Goal: Check status: Check status

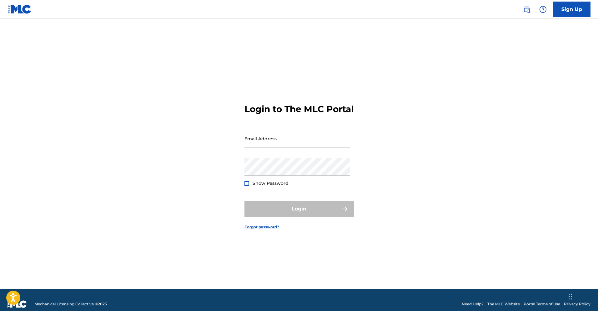
type input "Cameron@thegreenroomresource.com"
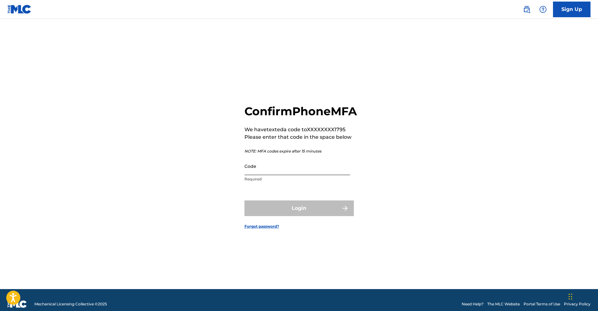
click at [294, 175] on input "Code" at bounding box center [298, 166] width 106 height 18
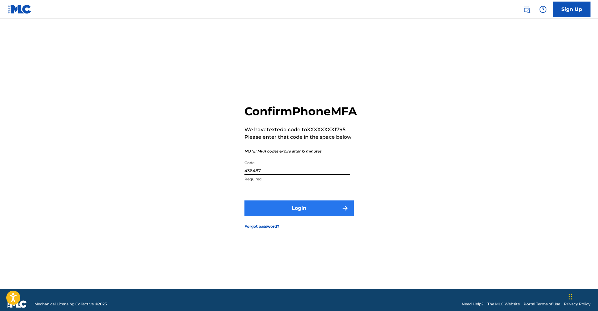
type input "436487"
click at [311, 208] on button "Login" at bounding box center [299, 208] width 109 height 16
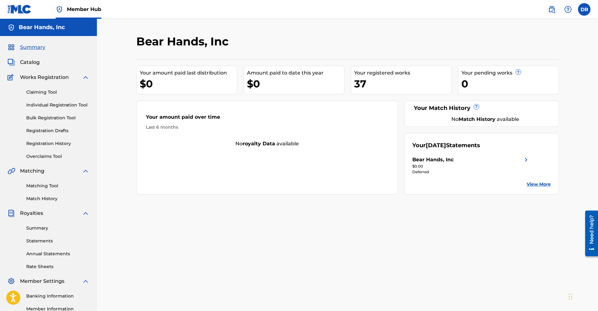
click at [196, 71] on div "Your amount paid last distribution" at bounding box center [188, 73] width 97 height 8
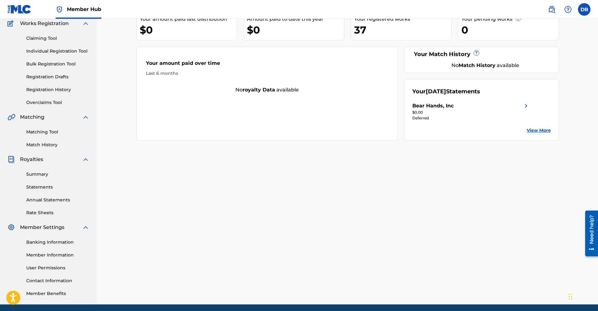
scroll to position [15, 0]
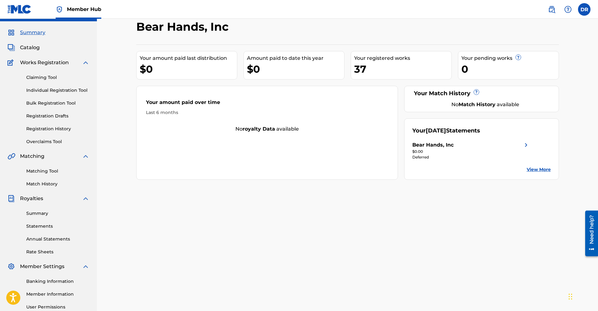
click at [467, 154] on div "$0.00" at bounding box center [472, 152] width 118 height 6
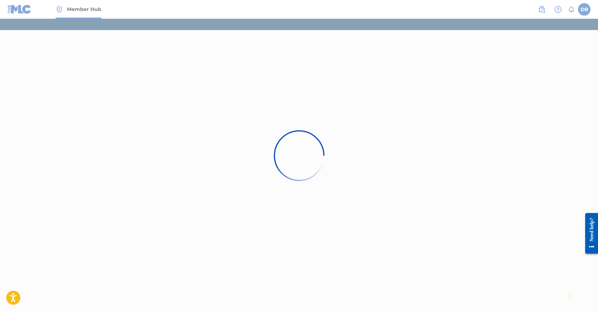
click at [334, 181] on div at bounding box center [299, 155] width 598 height 311
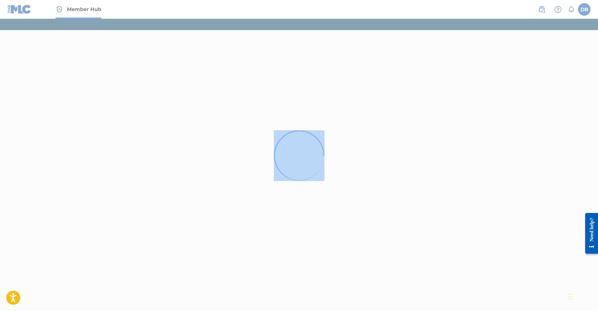
click at [334, 181] on div at bounding box center [299, 155] width 598 height 311
click at [355, 149] on div at bounding box center [299, 155] width 598 height 311
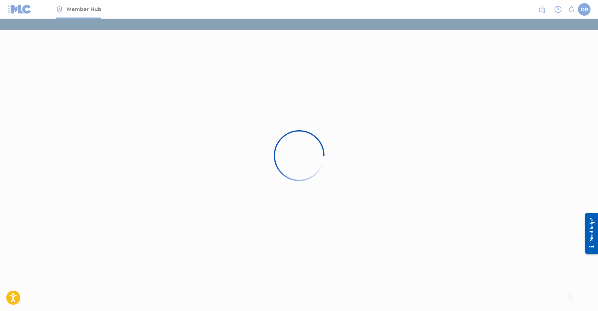
click at [139, 156] on div at bounding box center [299, 155] width 598 height 311
drag, startPoint x: 137, startPoint y: 156, endPoint x: 25, endPoint y: 97, distance: 126.6
click at [137, 156] on div at bounding box center [299, 155] width 598 height 311
click at [28, 20] on div at bounding box center [299, 155] width 598 height 311
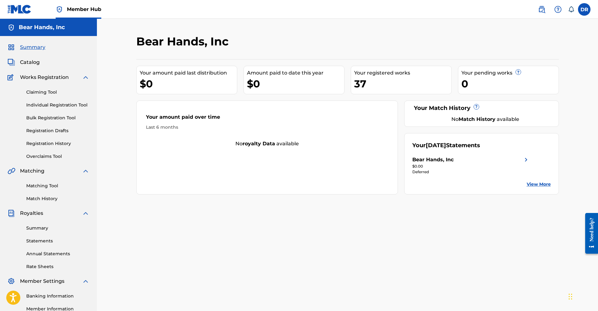
click at [537, 183] on link "View More" at bounding box center [539, 184] width 24 height 7
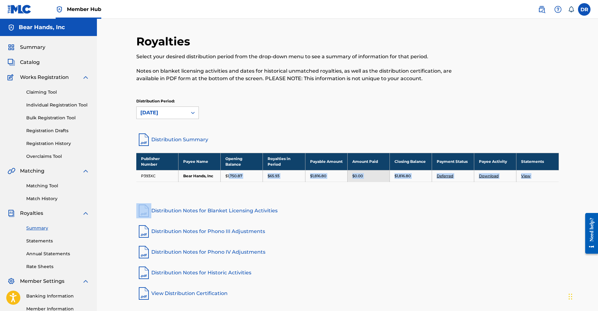
drag, startPoint x: 230, startPoint y: 177, endPoint x: 397, endPoint y: 203, distance: 168.9
click at [397, 203] on div "Royalties Select your desired distribution period from the drop-down menu to se…" at bounding box center [347, 167] width 423 height 266
click at [397, 203] on link "Distribution Notes for Blanket Licensing Activities" at bounding box center [347, 210] width 423 height 15
click at [452, 205] on link "Distribution Notes for Blanket Licensing Activities" at bounding box center [347, 210] width 423 height 15
click at [159, 112] on div "[DATE]" at bounding box center [161, 113] width 43 height 8
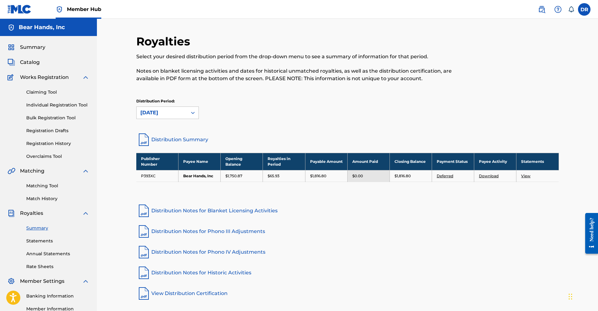
click at [167, 113] on div "[DATE]" at bounding box center [161, 113] width 43 height 8
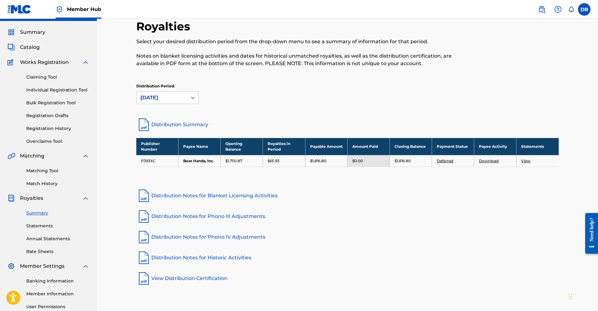
scroll to position [15, 0]
click at [440, 159] on link "Deferred" at bounding box center [445, 161] width 17 height 5
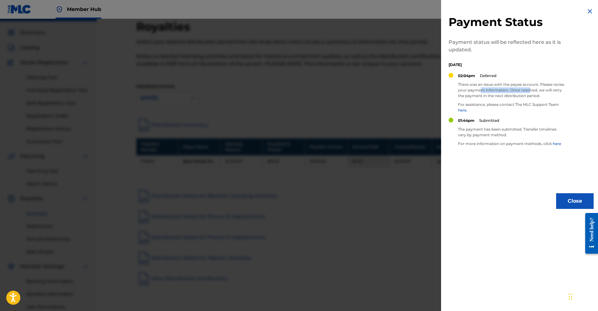
drag, startPoint x: 493, startPoint y: 91, endPoint x: 543, endPoint y: 90, distance: 50.4
click at [543, 90] on p "There was an issue with the payee account. Please revise your payment informati…" at bounding box center [511, 90] width 106 height 17
click at [539, 95] on p "There was an issue with the payee account. Please revise your payment informati…" at bounding box center [511, 90] width 106 height 17
click at [526, 98] on p "There was an issue with the payee account. Please revise your payment informati…" at bounding box center [511, 90] width 106 height 17
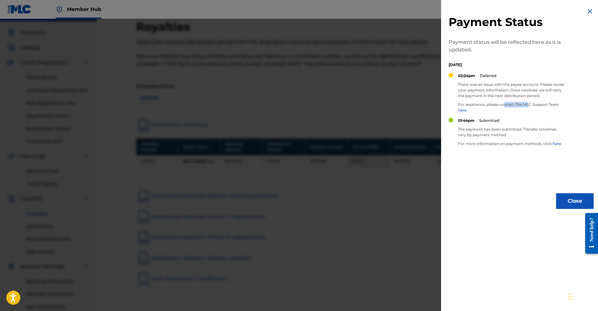
drag, startPoint x: 504, startPoint y: 104, endPoint x: 529, endPoint y: 105, distance: 26.0
click at [529, 105] on p "For assistance, please contact The MLC Support Team here." at bounding box center [511, 107] width 106 height 11
click at [587, 10] on img at bounding box center [590, 12] width 8 height 8
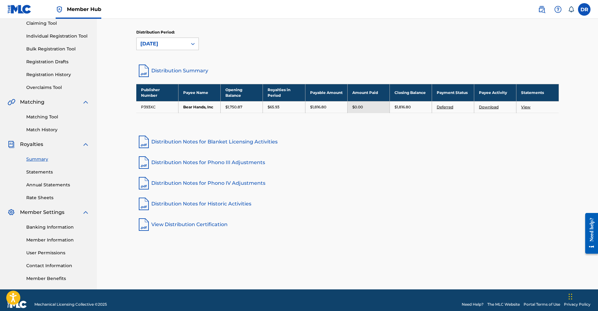
scroll to position [77, 0]
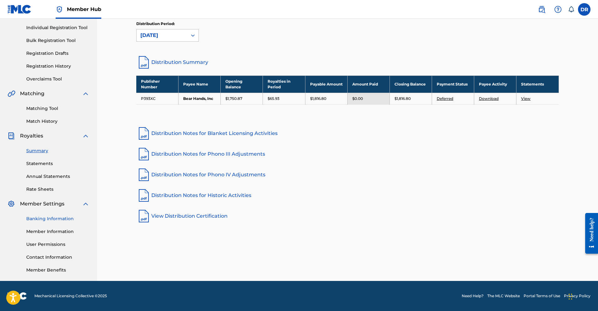
click at [56, 219] on link "Banking Information" at bounding box center [57, 218] width 63 height 7
